Goal: Entertainment & Leisure: Consume media (video, audio)

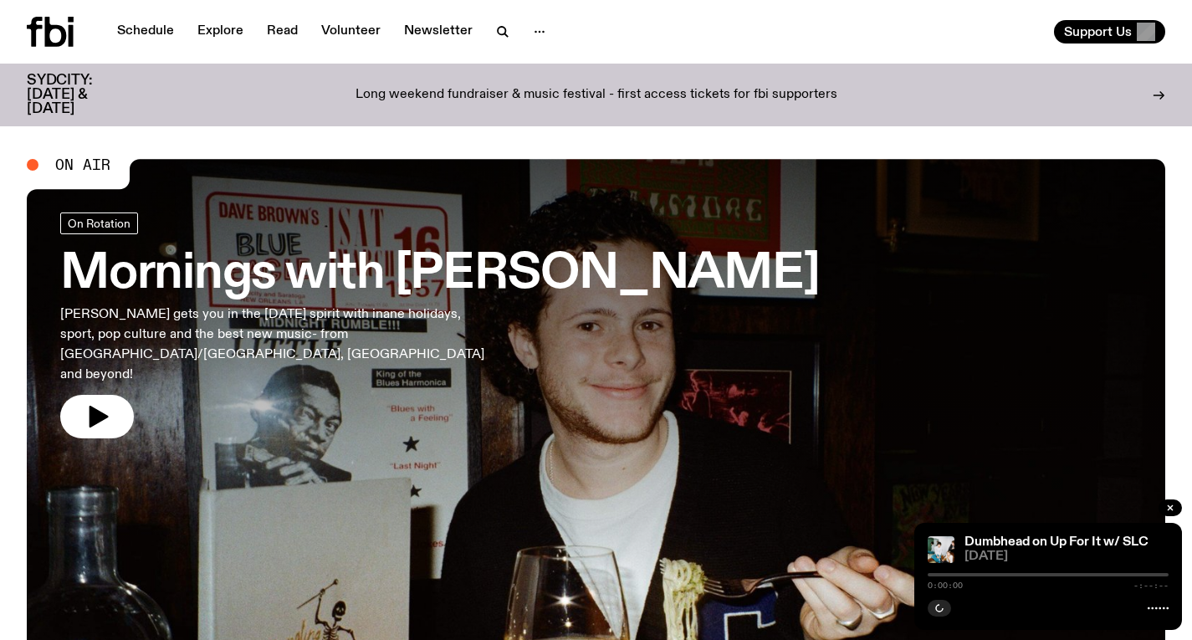
click at [450, 258] on h3 "Mornings with [PERSON_NAME]" at bounding box center [440, 274] width 760 height 47
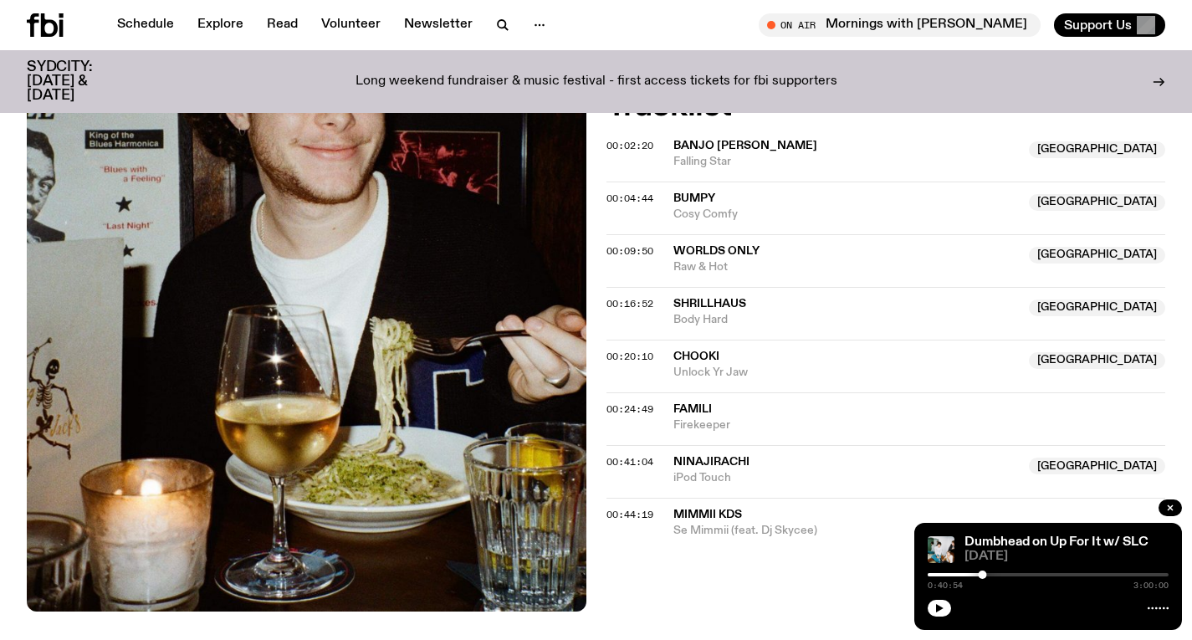
scroll to position [535, 0]
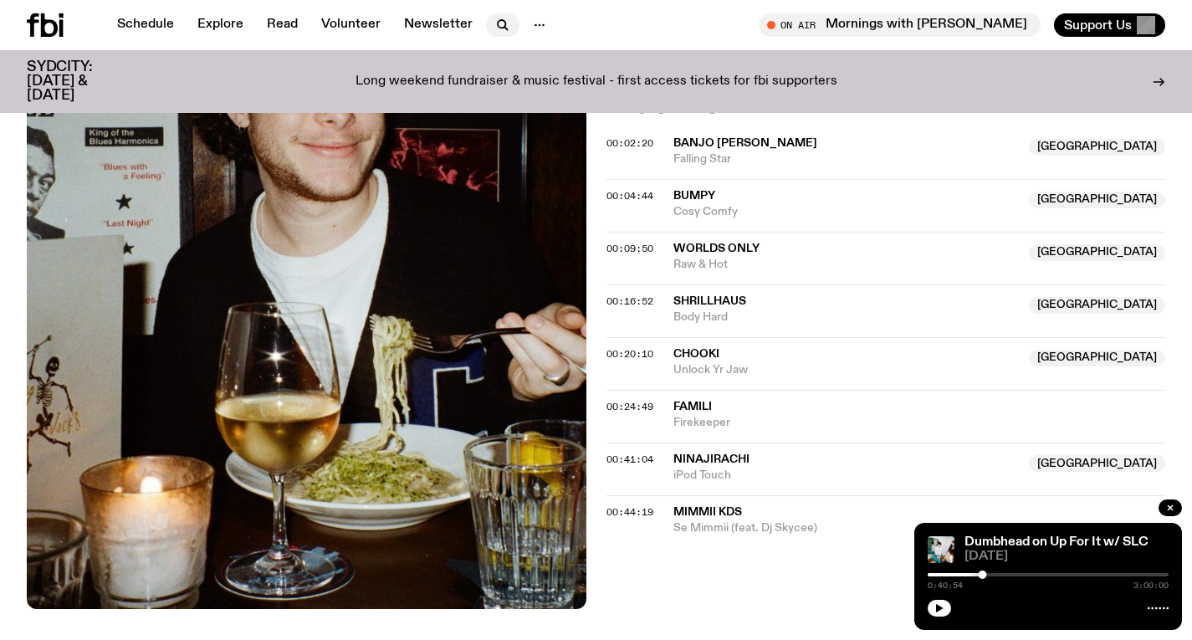
click at [501, 25] on icon "button" at bounding box center [502, 24] width 8 height 8
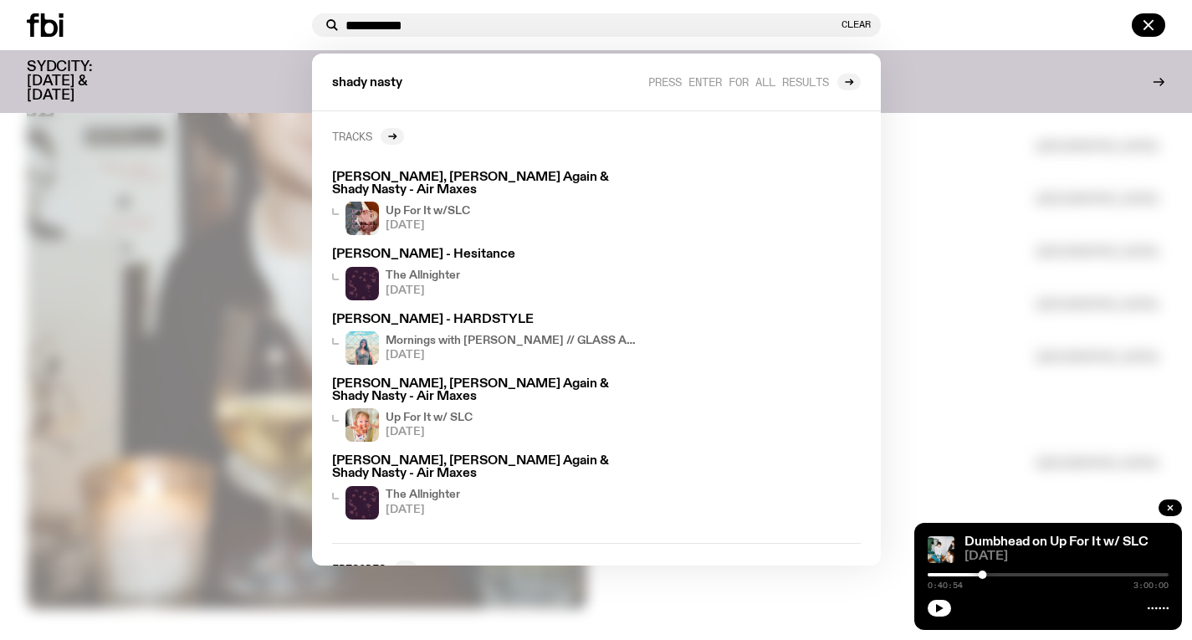
type input "**********"
click at [382, 143] on link "Tracks" at bounding box center [368, 136] width 72 height 17
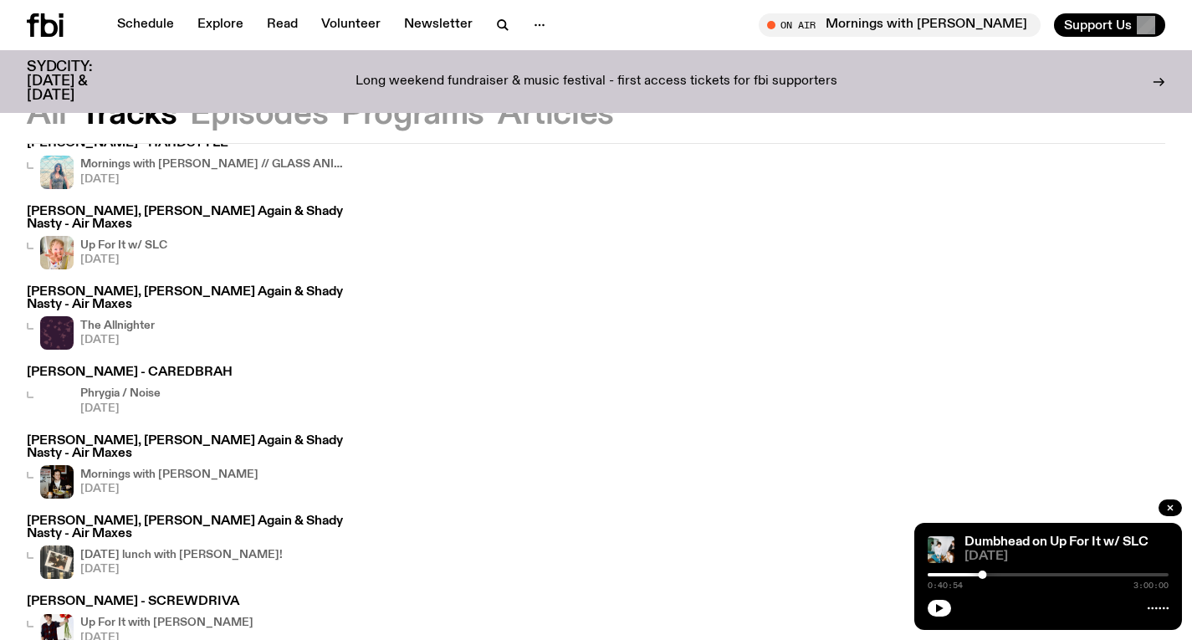
scroll to position [292, 0]
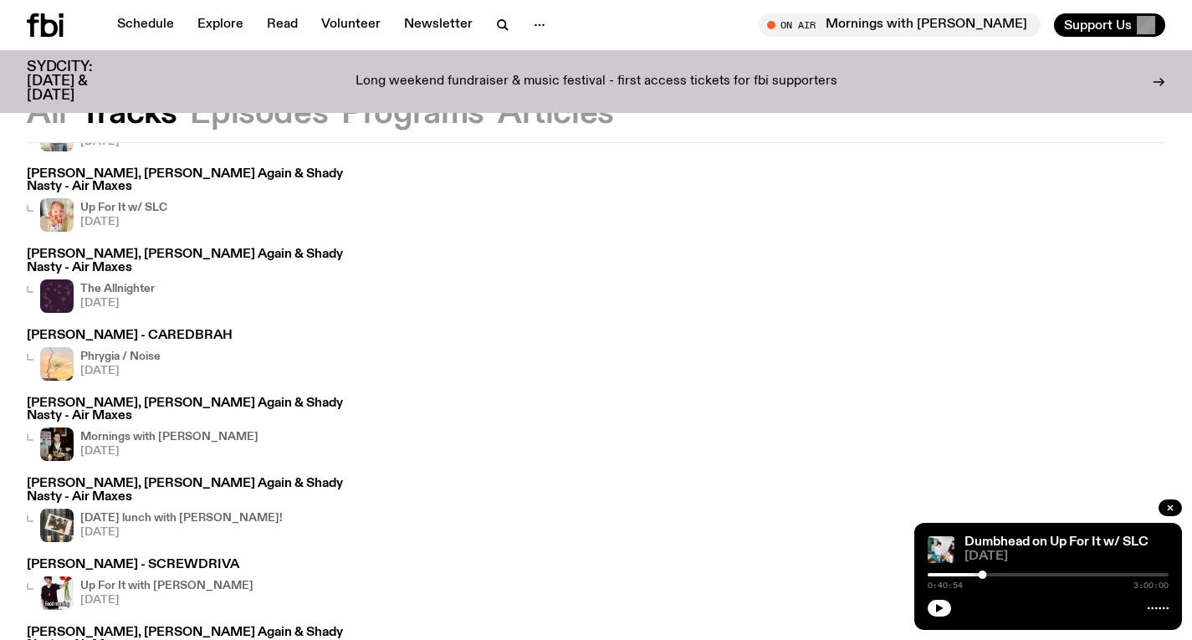
click at [130, 351] on h4 "Phrygia / Noise" at bounding box center [120, 356] width 80 height 11
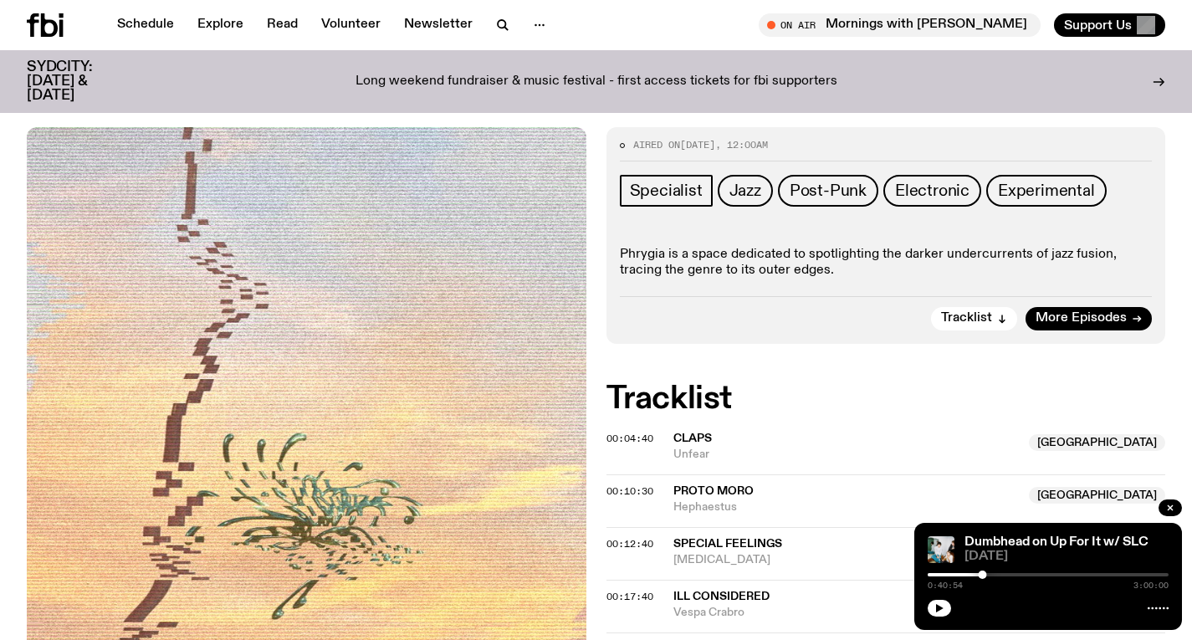
scroll to position [246, 0]
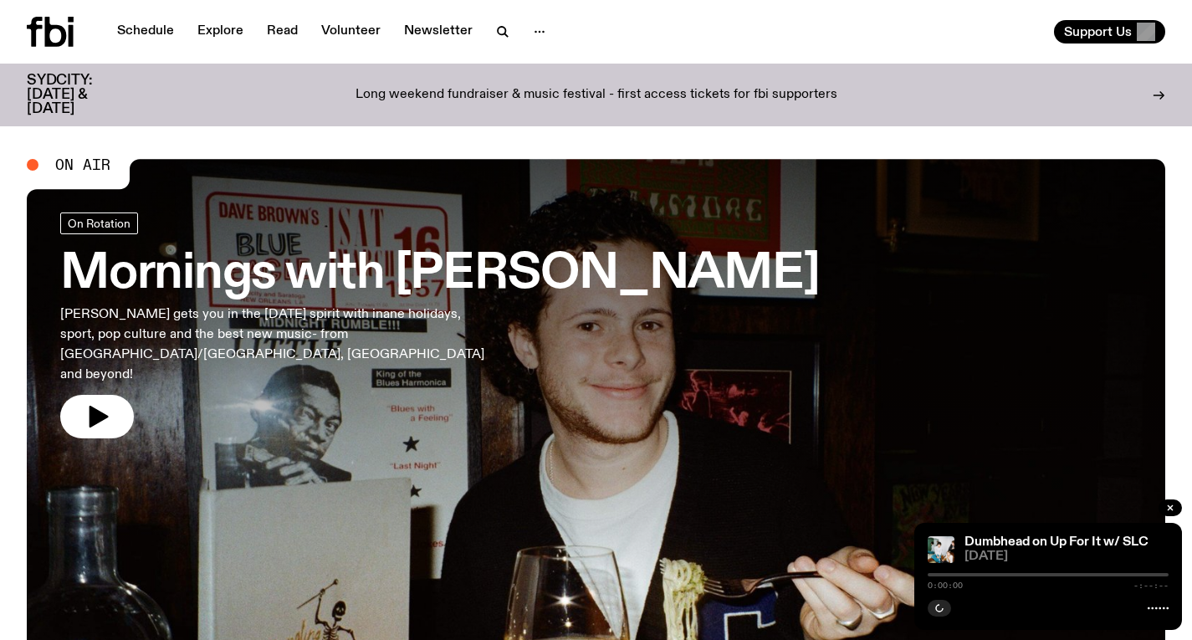
click at [458, 348] on p "[PERSON_NAME] gets you in the [DATE] spirit with inane holidays, sport, pop cul…" at bounding box center [274, 345] width 428 height 80
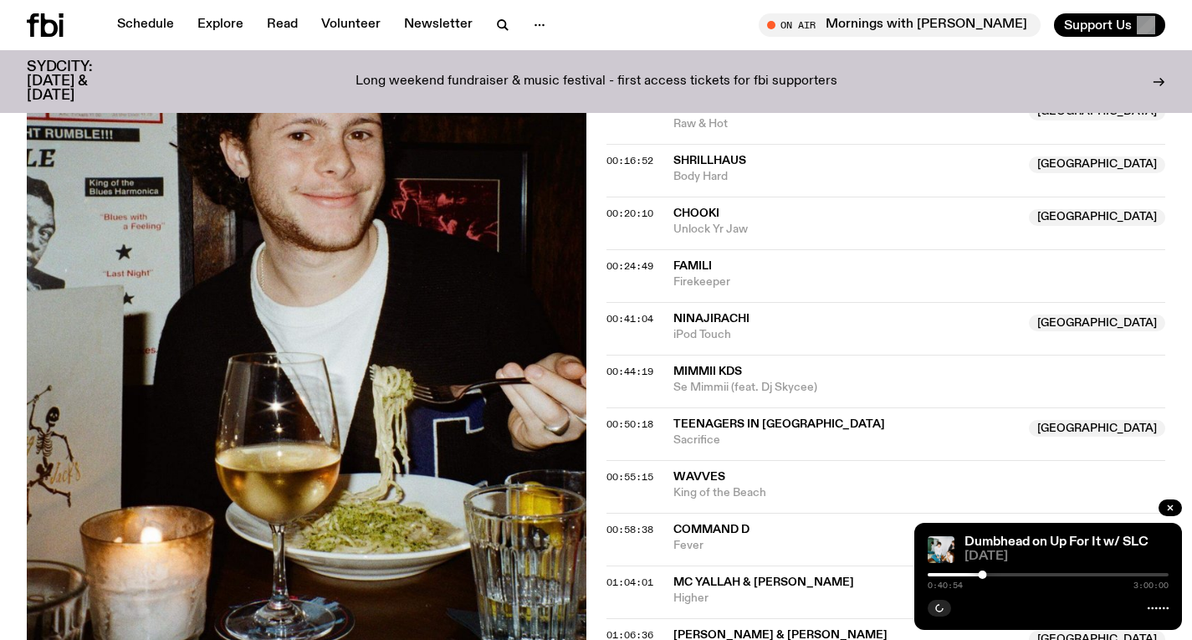
scroll to position [677, 0]
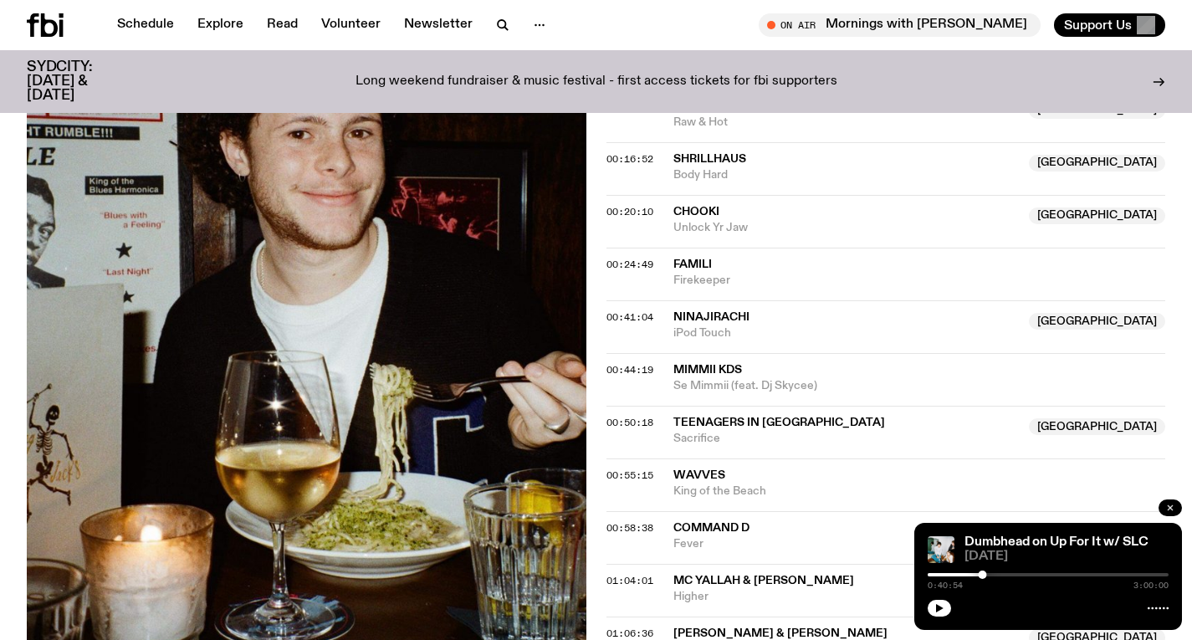
click at [1171, 504] on icon "button" at bounding box center [1170, 508] width 10 height 10
